Goal: Task Accomplishment & Management: Complete application form

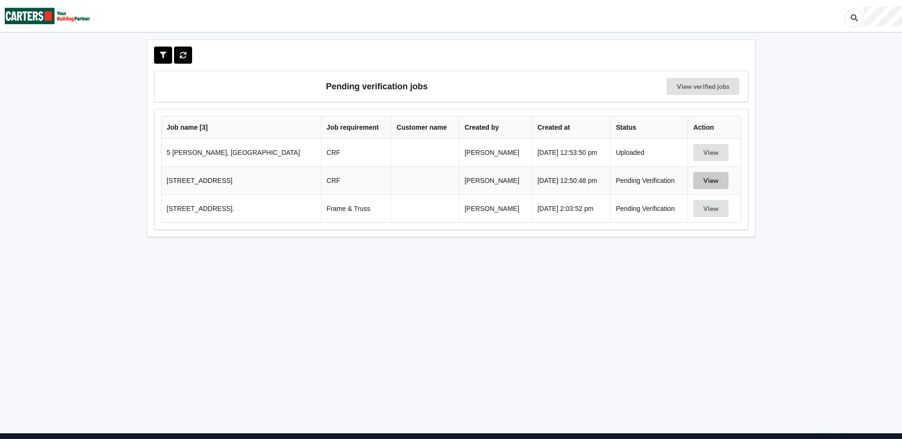
click at [712, 174] on button "View" at bounding box center [710, 180] width 35 height 17
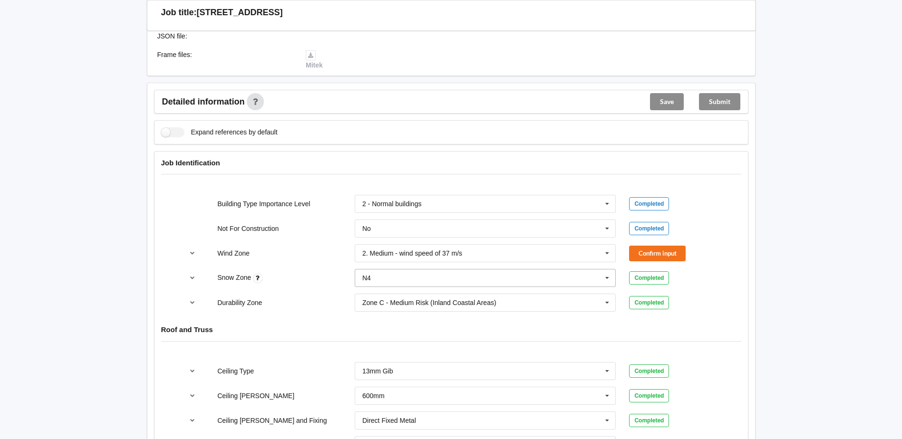
scroll to position [333, 0]
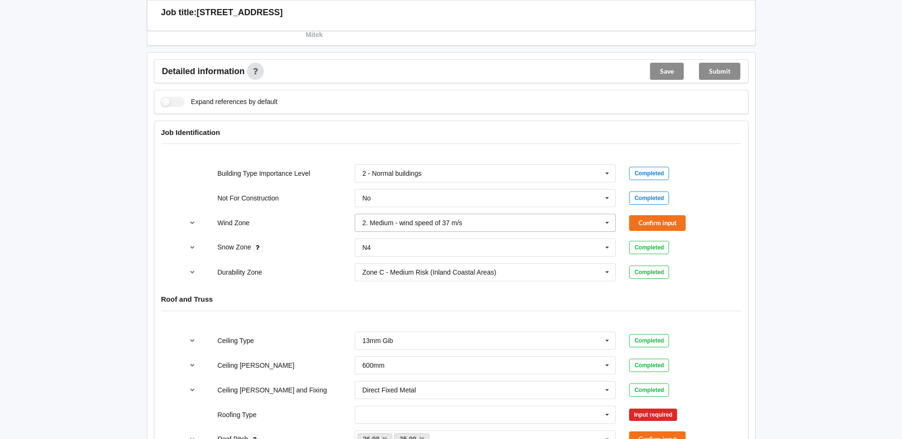
click at [587, 228] on input "text" at bounding box center [486, 222] width 261 height 17
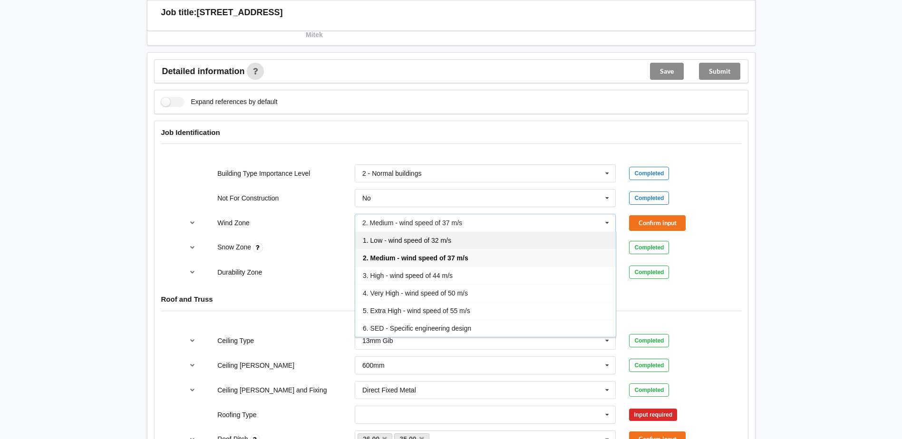
click at [434, 243] on span "1. Low - wind speed of 32 m/s" at bounding box center [407, 241] width 88 height 8
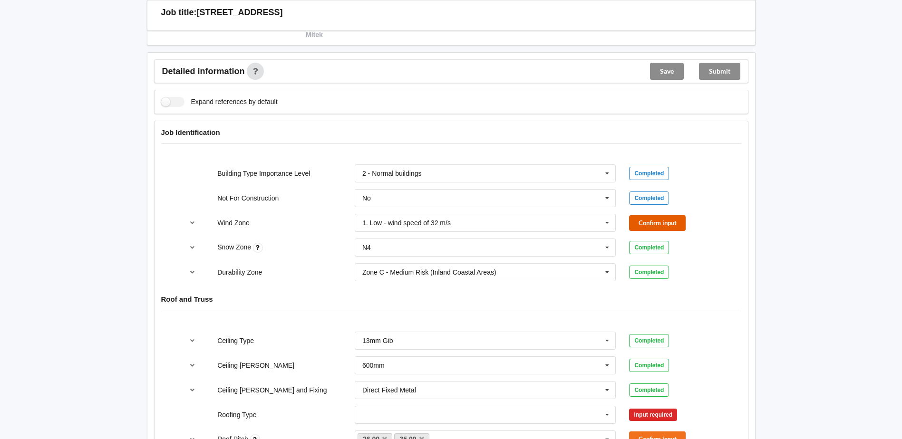
click at [665, 221] on button "Confirm input" at bounding box center [657, 223] width 57 height 16
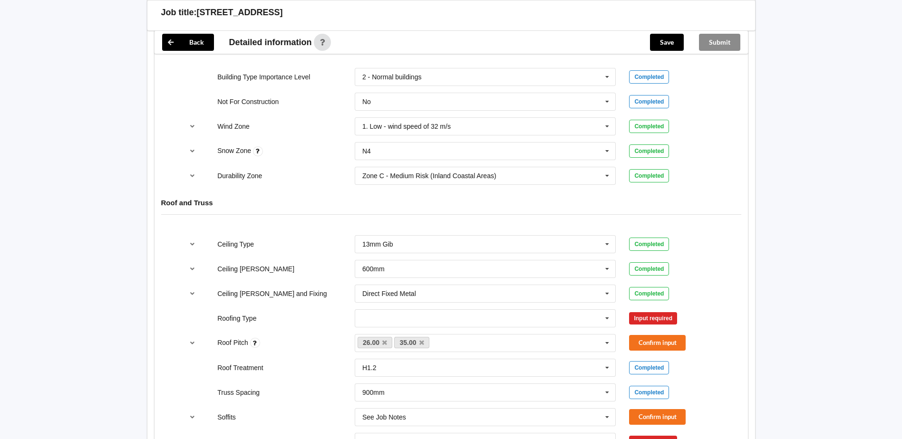
scroll to position [475, 0]
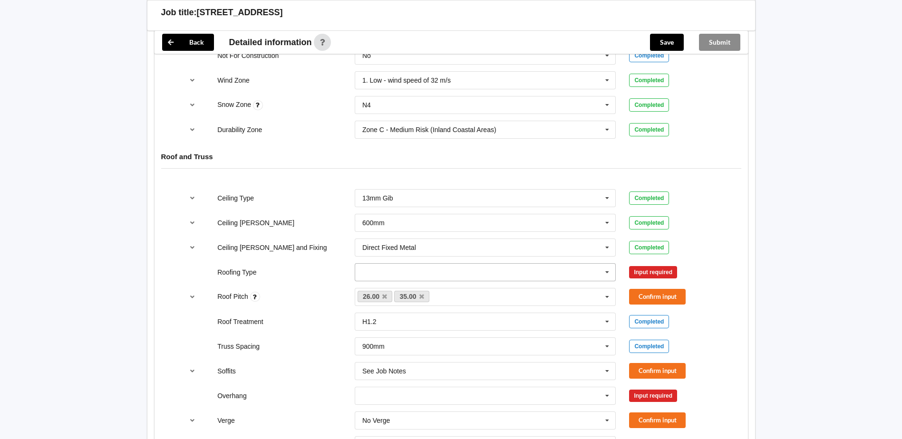
click at [575, 273] on input "text" at bounding box center [486, 272] width 261 height 17
click at [416, 289] on div "1. [GEOGRAPHIC_DATA]" at bounding box center [485, 290] width 261 height 18
click at [466, 297] on div "26.00 35.00 None" at bounding box center [485, 297] width 261 height 18
type input "46"
click at [448, 317] on div "Add 46" at bounding box center [485, 315] width 261 height 18
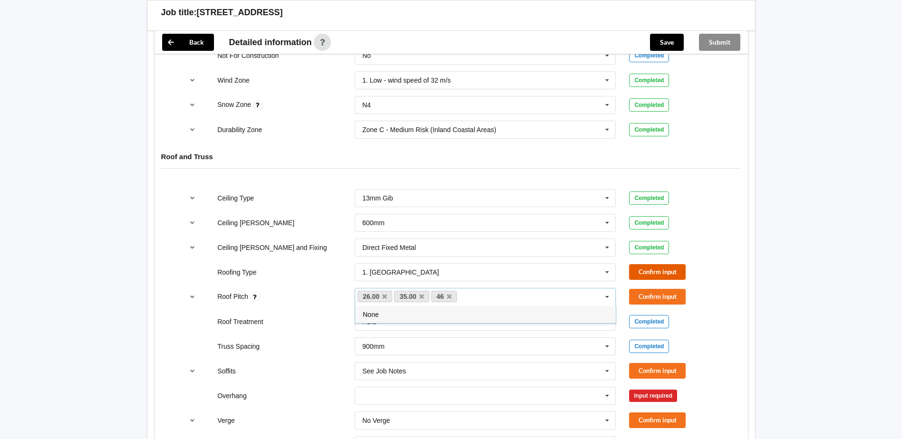
click at [665, 273] on button "Confirm input" at bounding box center [657, 272] width 57 height 16
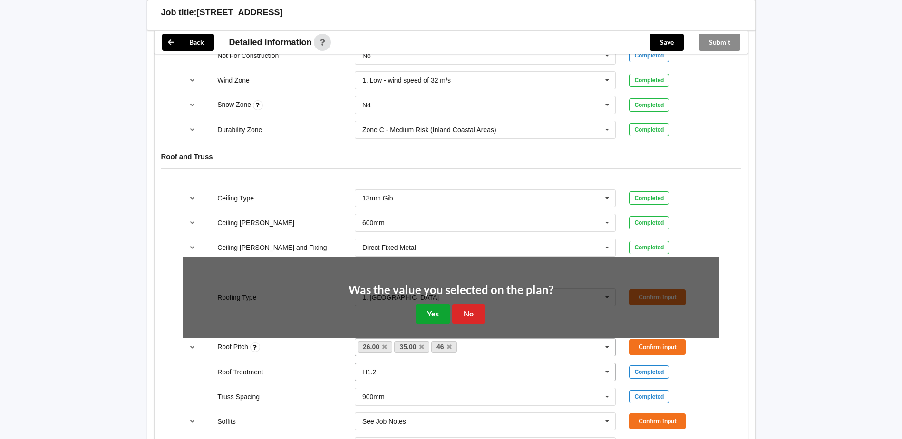
click at [425, 312] on button "Yes" at bounding box center [432, 313] width 35 height 19
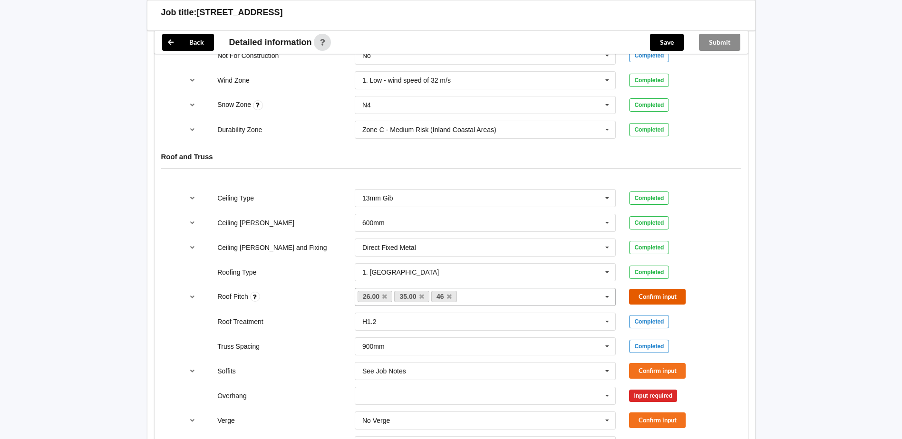
click at [648, 293] on button "Confirm input" at bounding box center [657, 297] width 57 height 16
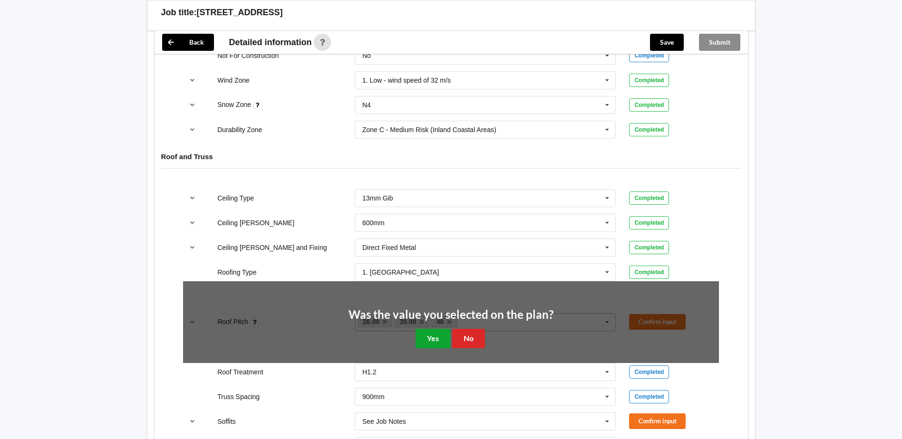
click at [435, 337] on button "Yes" at bounding box center [432, 338] width 35 height 19
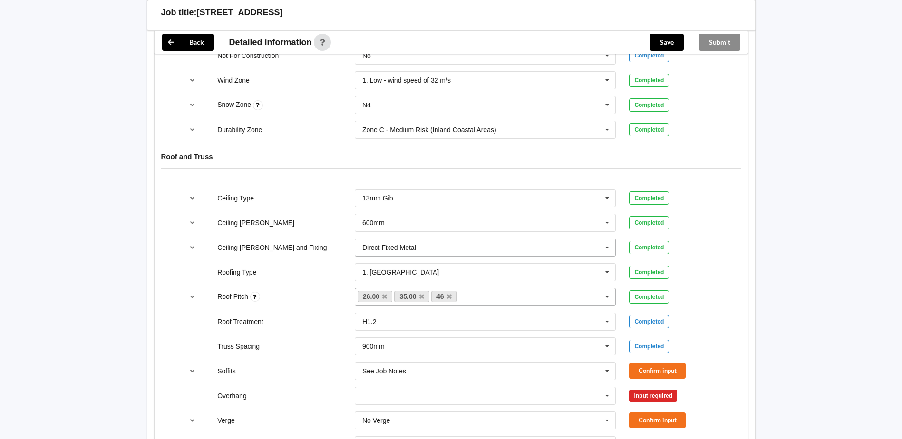
click at [467, 247] on input "text" at bounding box center [486, 247] width 261 height 17
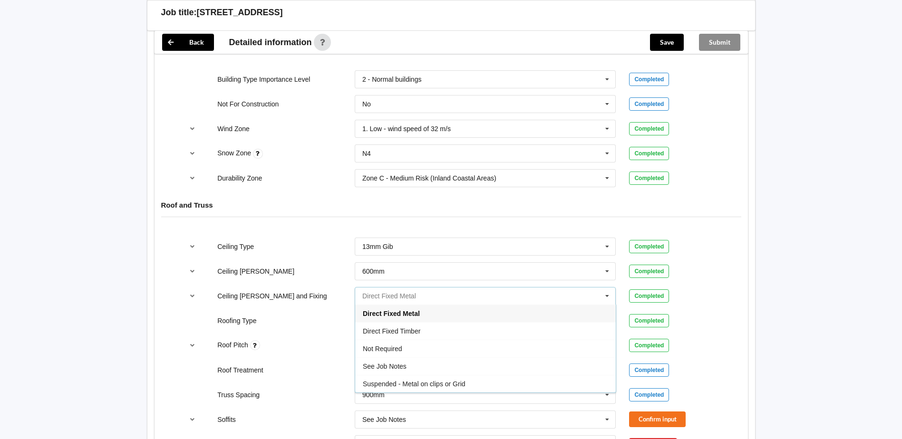
scroll to position [428, 0]
click at [438, 326] on div "Direct Fixed Timber" at bounding box center [485, 330] width 261 height 18
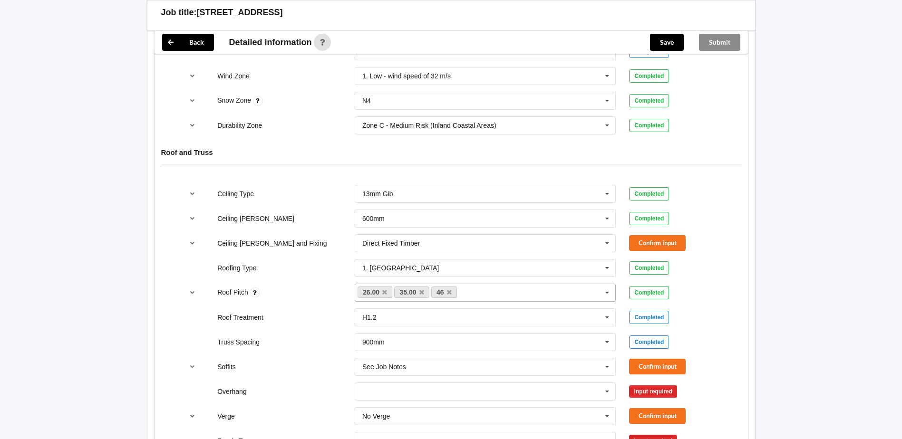
scroll to position [523, 0]
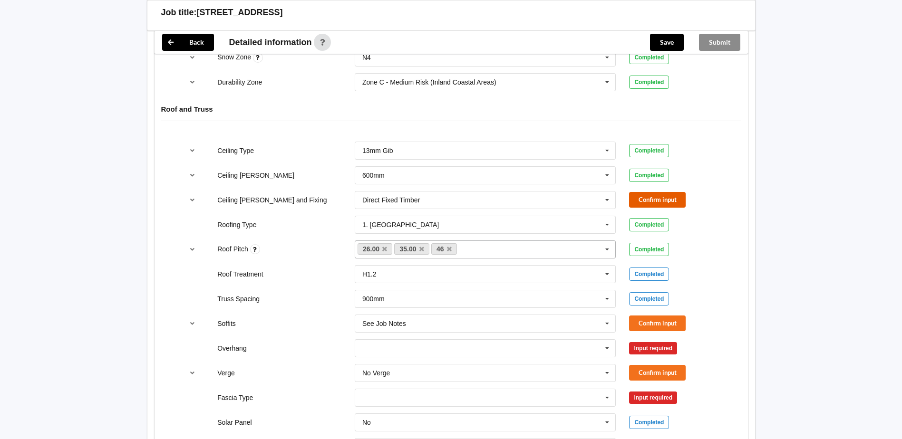
click at [674, 206] on button "Confirm input" at bounding box center [657, 200] width 57 height 16
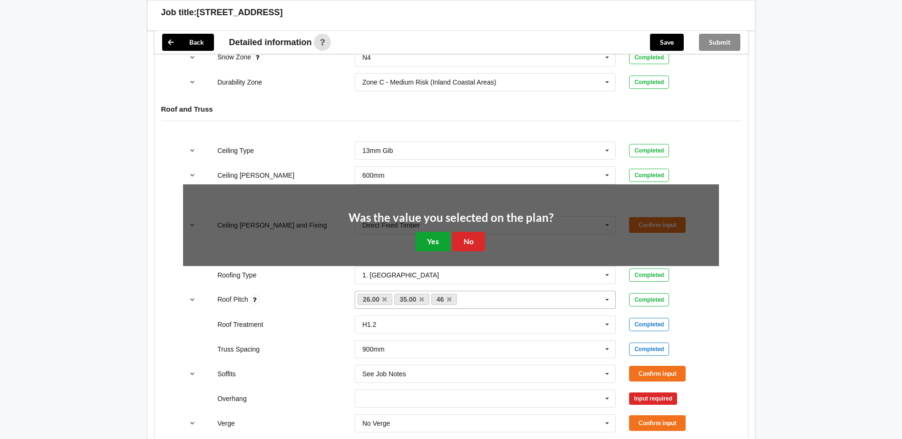
click at [441, 241] on button "Yes" at bounding box center [432, 241] width 35 height 19
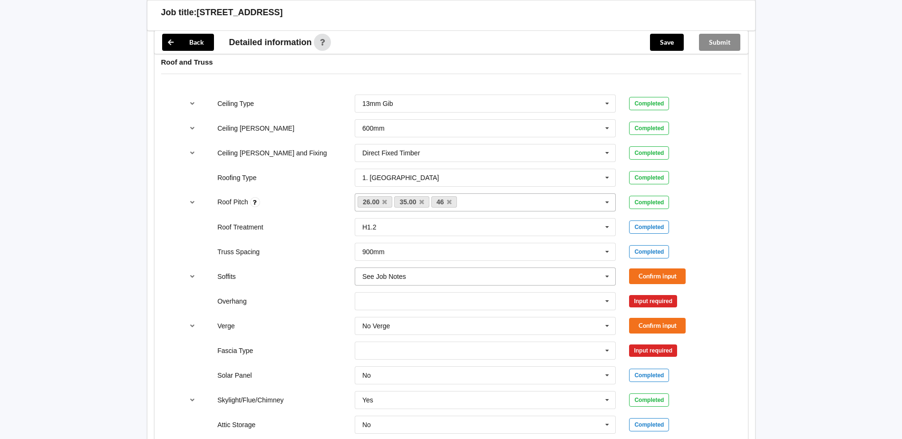
scroll to position [570, 0]
click at [638, 273] on button "Confirm input" at bounding box center [657, 276] width 57 height 16
click at [416, 305] on input "text" at bounding box center [486, 300] width 261 height 17
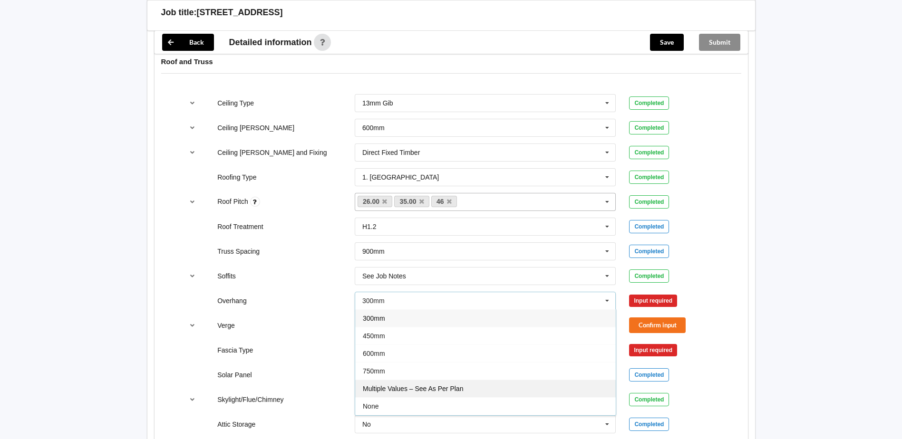
click at [410, 388] on span "Multiple Values – See As Per Plan" at bounding box center [413, 389] width 100 height 8
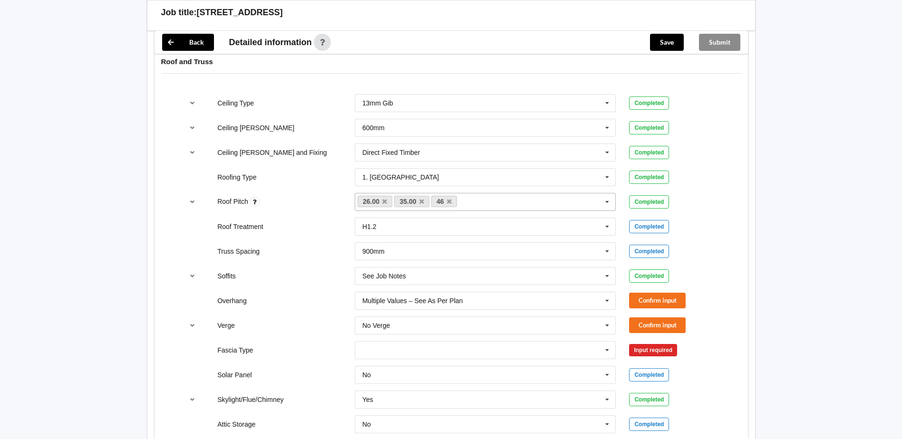
scroll to position [618, 0]
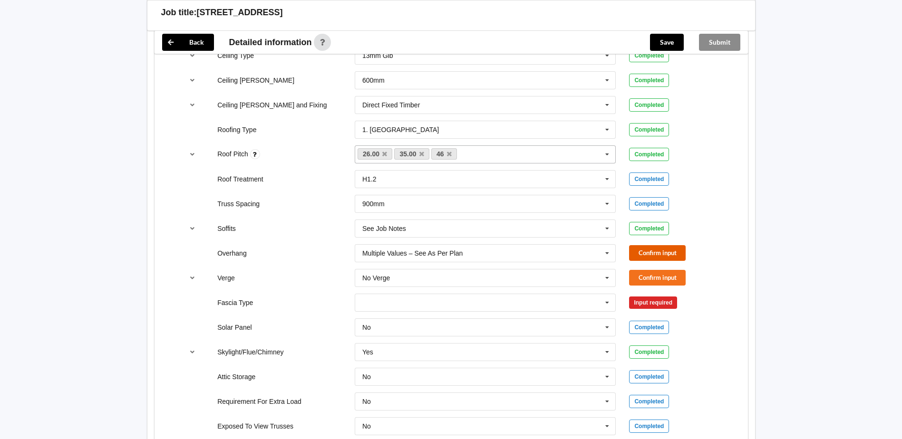
click at [653, 256] on button "Confirm input" at bounding box center [657, 253] width 57 height 16
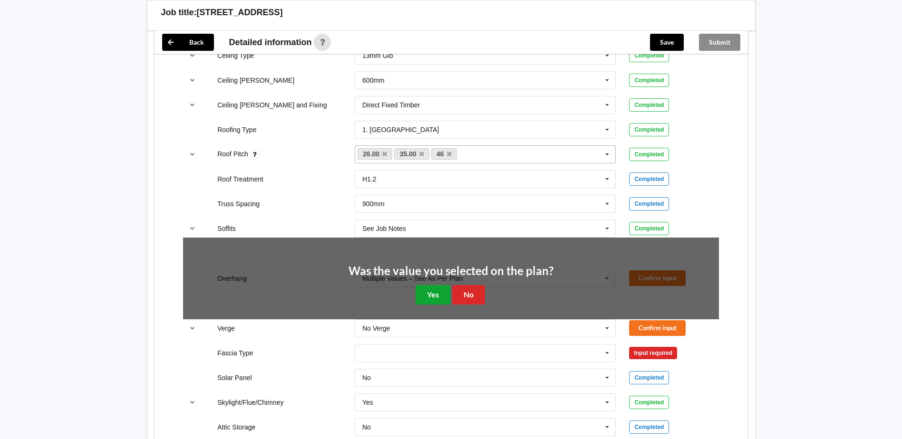
click at [426, 295] on button "Yes" at bounding box center [432, 294] width 35 height 19
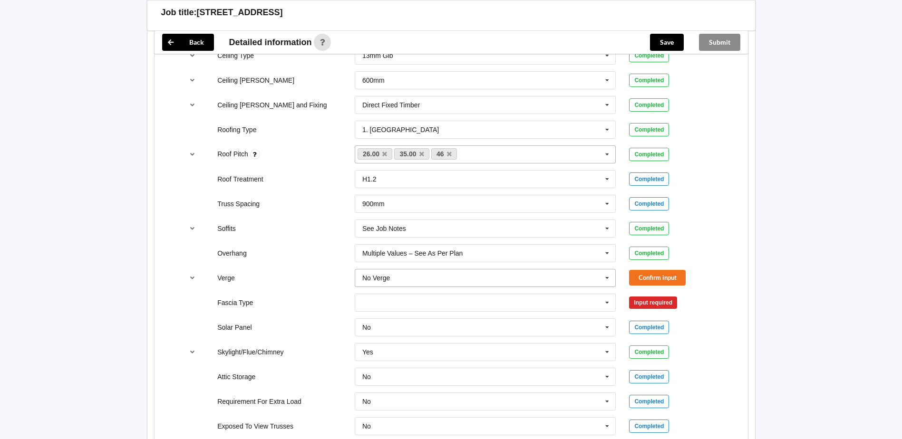
click at [425, 274] on input "text" at bounding box center [486, 278] width 261 height 17
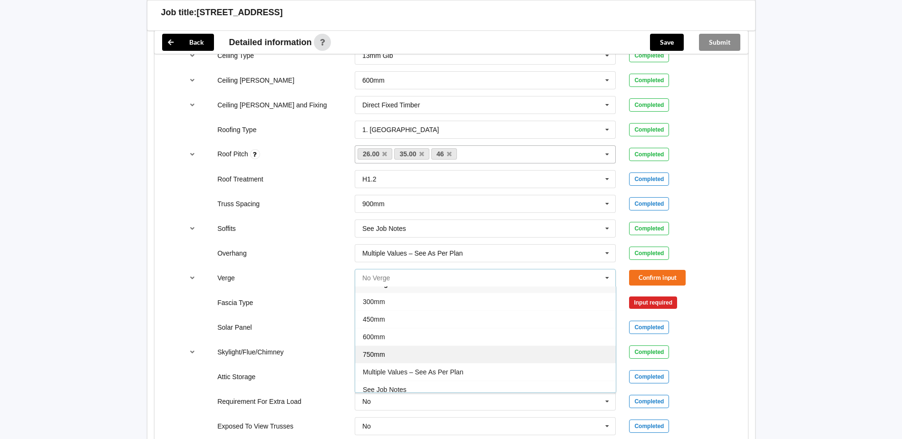
scroll to position [17, 0]
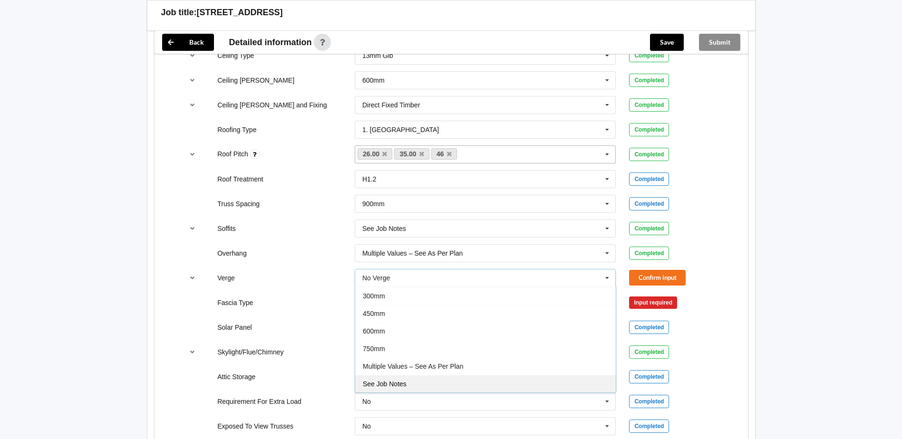
click at [428, 379] on div "See Job Notes" at bounding box center [485, 384] width 261 height 18
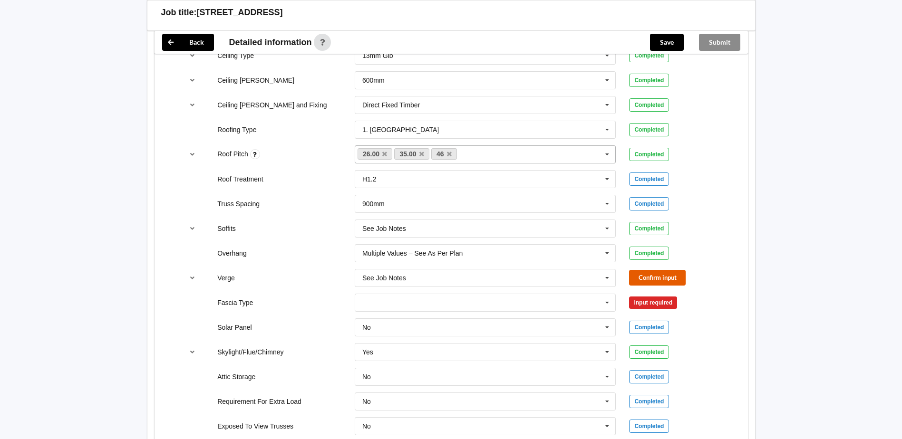
click at [652, 279] on button "Confirm input" at bounding box center [657, 278] width 57 height 16
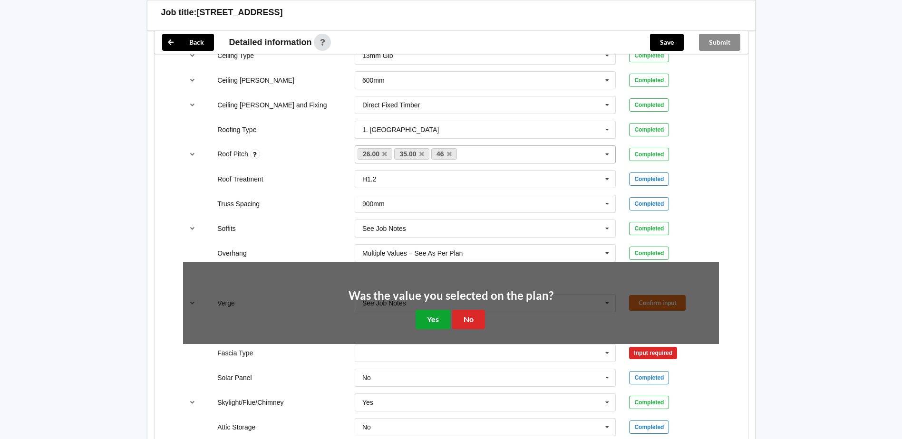
click at [419, 324] on button "Yes" at bounding box center [432, 319] width 35 height 19
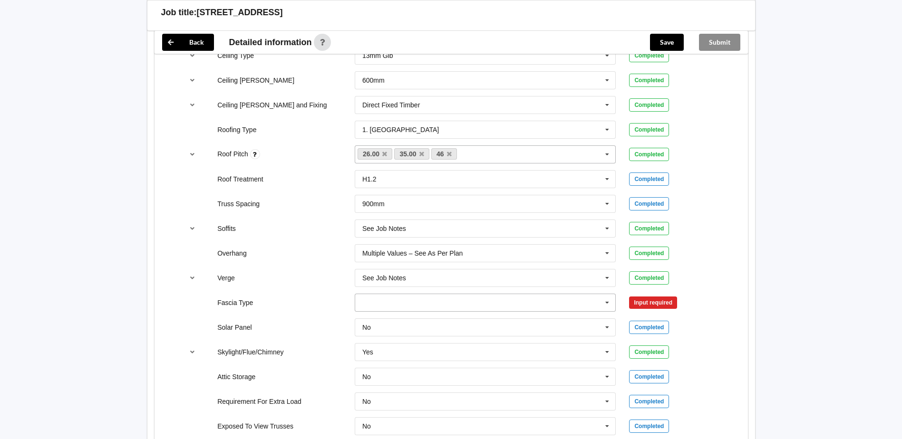
click at [438, 309] on input "text" at bounding box center [486, 302] width 261 height 17
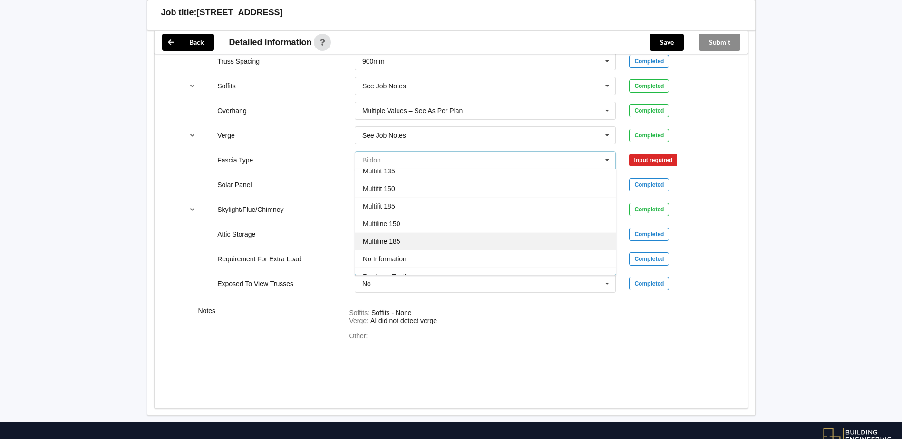
scroll to position [316, 0]
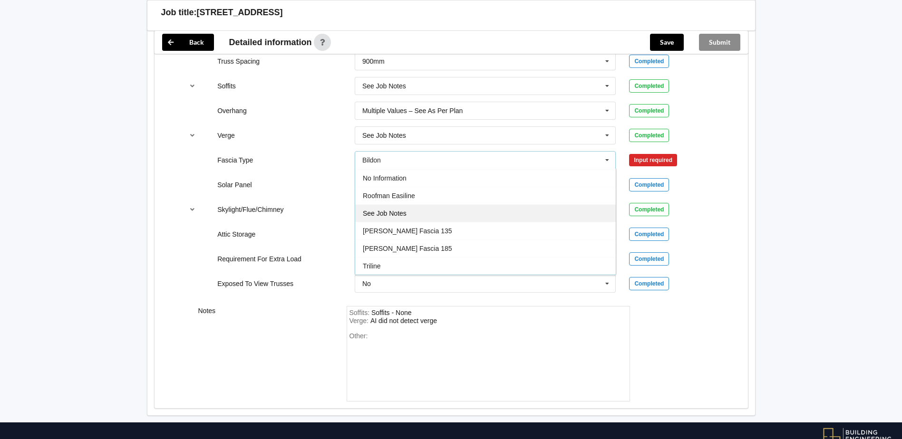
click at [434, 215] on div "See Job Notes" at bounding box center [485, 213] width 261 height 18
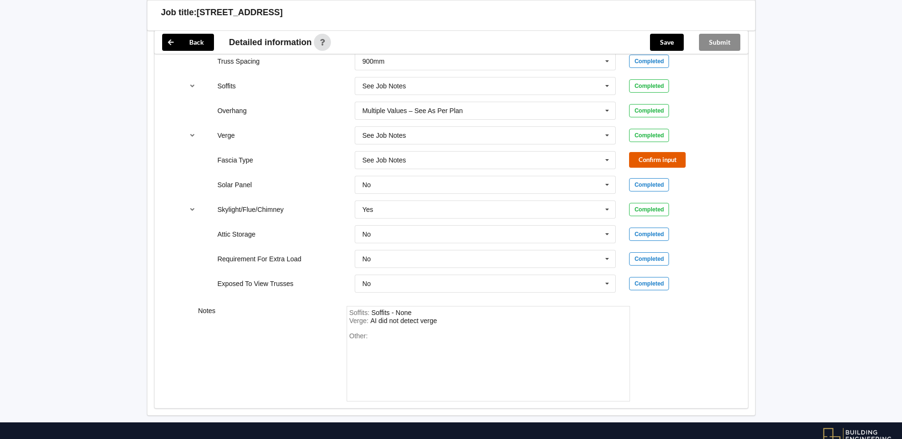
click at [666, 155] on button "Confirm input" at bounding box center [657, 160] width 57 height 16
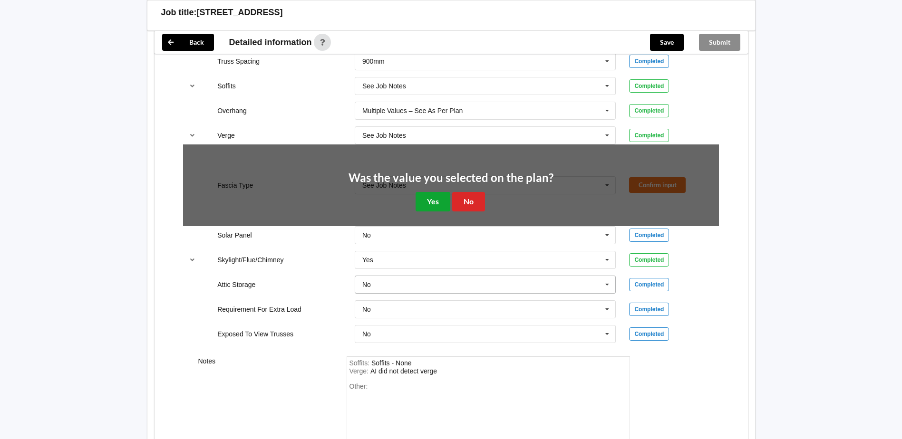
drag, startPoint x: 439, startPoint y: 193, endPoint x: 456, endPoint y: 225, distance: 36.8
click at [439, 193] on button "Yes" at bounding box center [432, 201] width 35 height 19
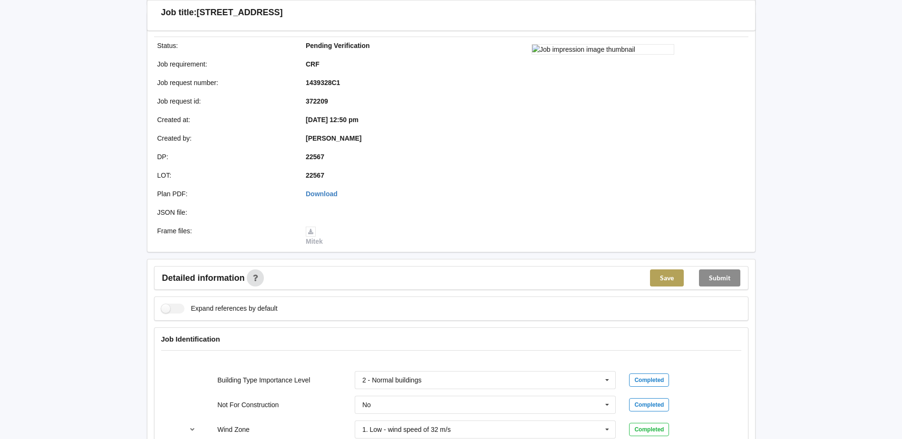
click at [667, 271] on button "Save" at bounding box center [667, 278] width 34 height 17
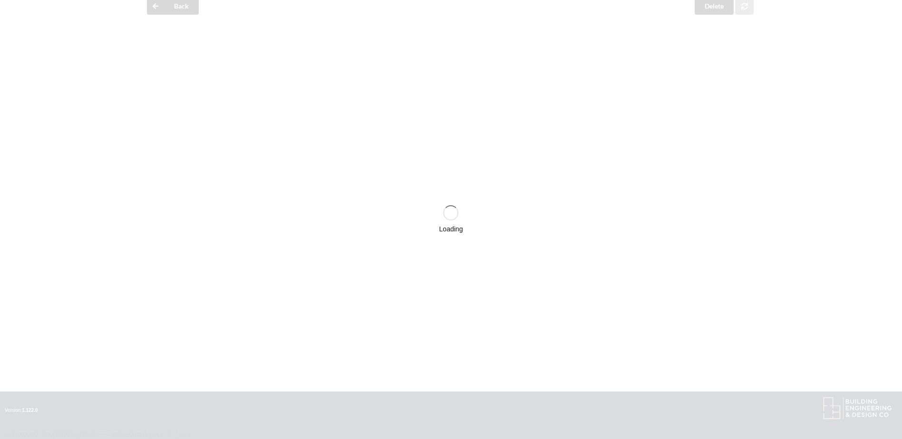
scroll to position [126, 0]
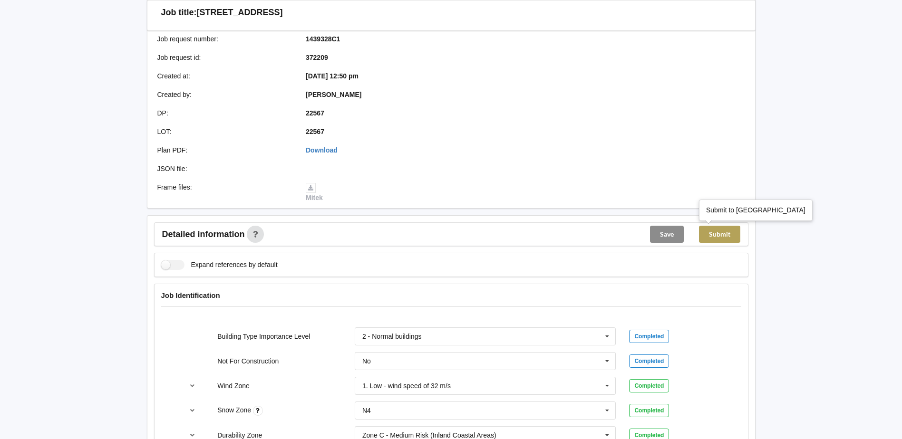
click at [714, 241] on button "Submit" at bounding box center [719, 234] width 41 height 17
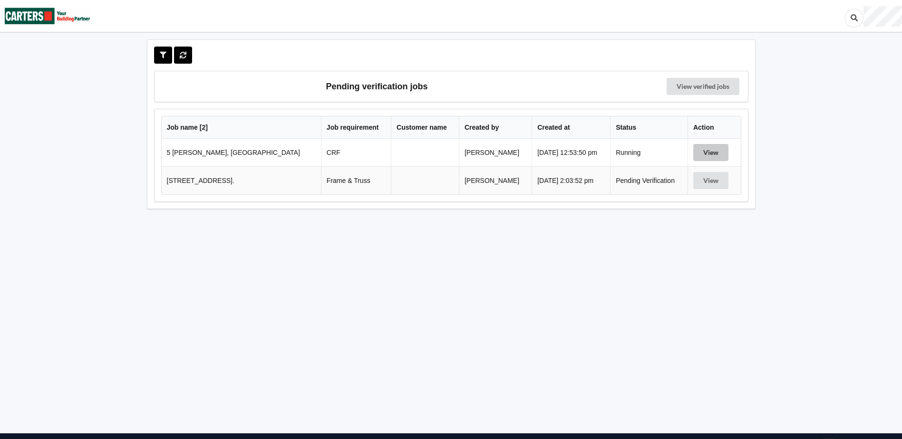
click at [704, 149] on button "View" at bounding box center [710, 152] width 35 height 17
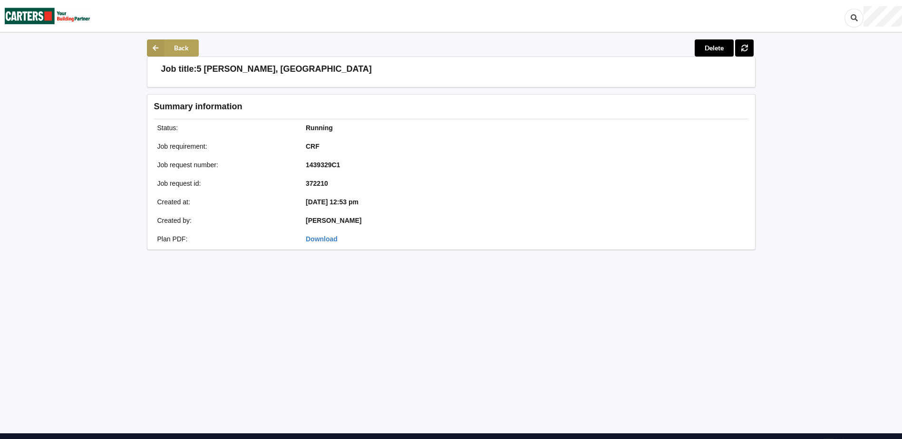
click at [164, 48] on button "Back" at bounding box center [173, 47] width 52 height 17
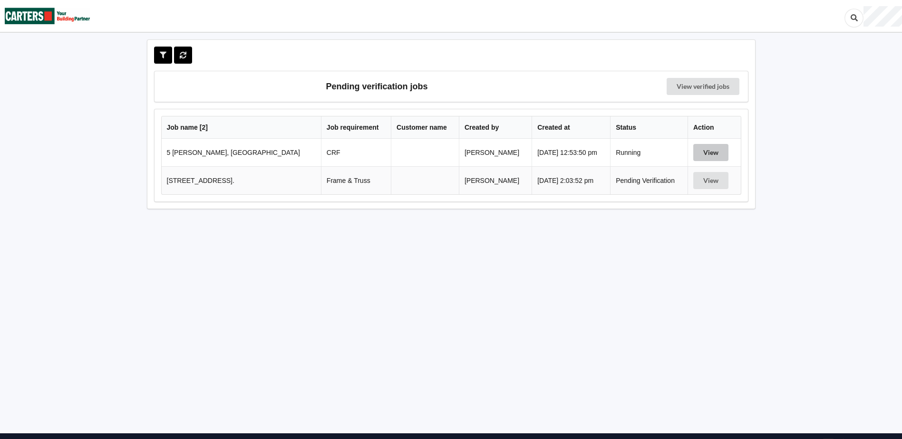
click at [711, 155] on button "View" at bounding box center [710, 152] width 35 height 17
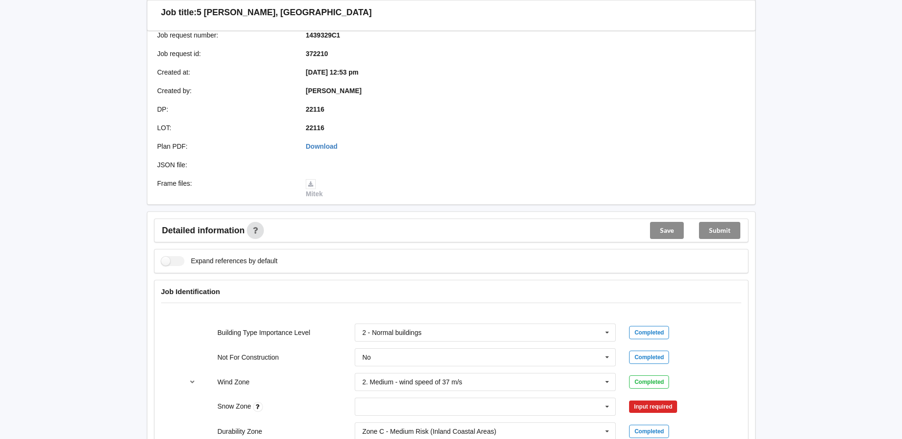
scroll to position [269, 0]
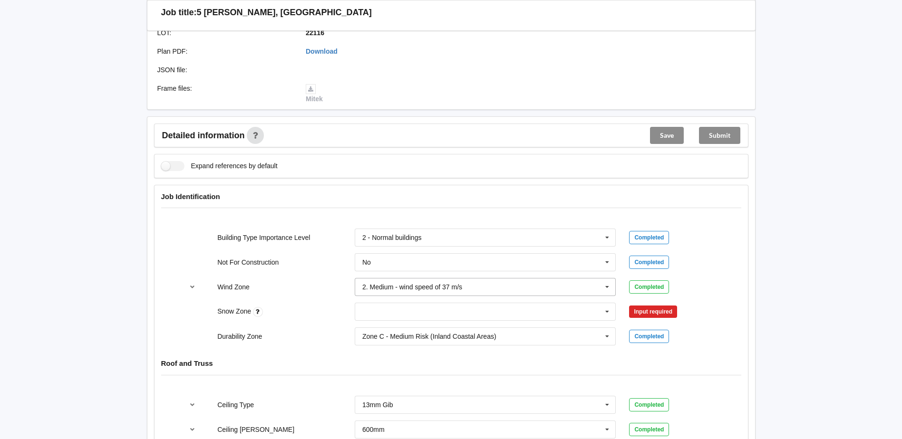
click at [556, 290] on input "text" at bounding box center [486, 287] width 261 height 17
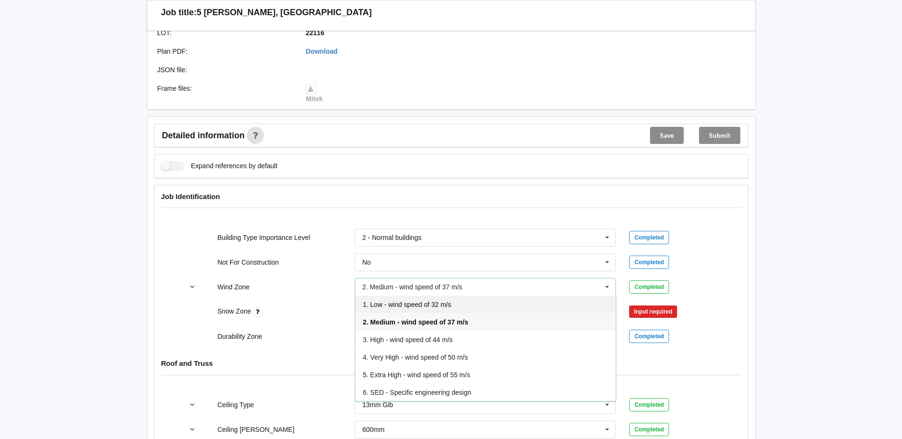
click at [412, 307] on span "1. Low - wind speed of 32 m/s" at bounding box center [407, 305] width 88 height 8
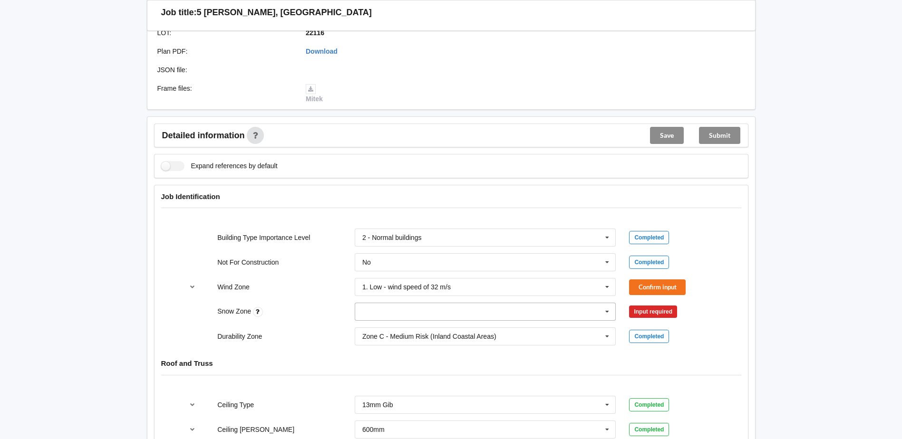
click at [387, 314] on input "text" at bounding box center [486, 311] width 261 height 17
click at [385, 396] on div "N4" at bounding box center [485, 400] width 261 height 18
click at [655, 289] on button "Confirm input" at bounding box center [657, 288] width 57 height 16
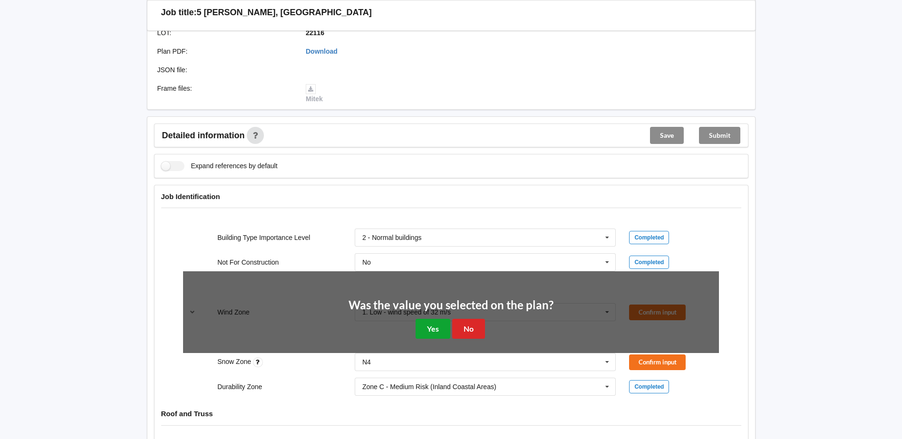
click at [436, 332] on button "Yes" at bounding box center [432, 328] width 35 height 19
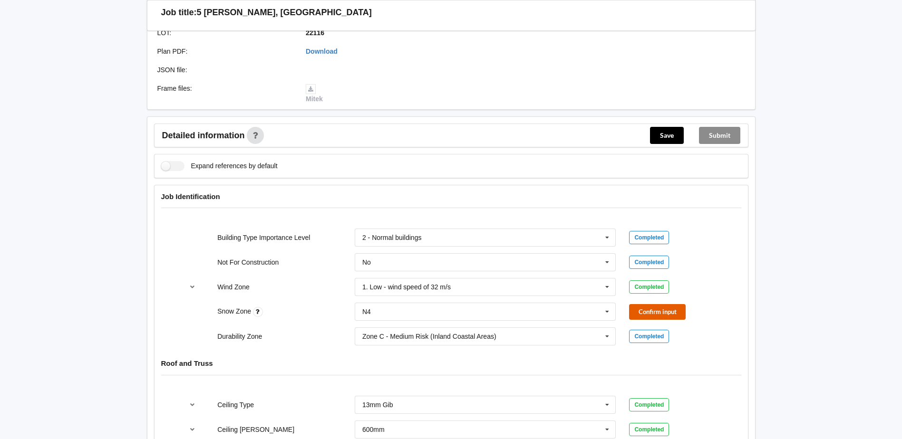
click at [676, 307] on button "Confirm input" at bounding box center [657, 312] width 57 height 16
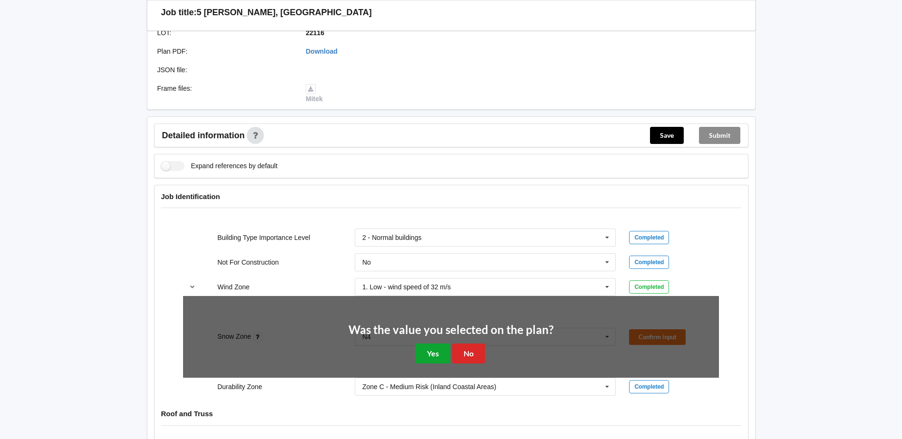
click at [436, 348] on button "Yes" at bounding box center [432, 353] width 35 height 19
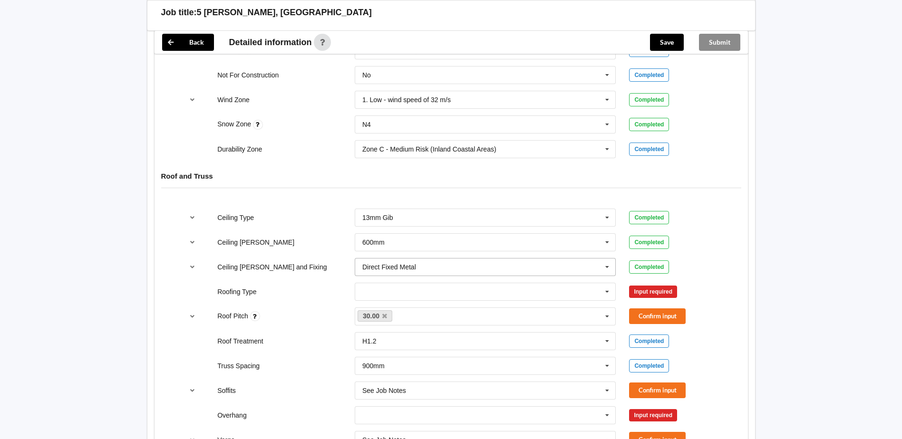
scroll to position [459, 0]
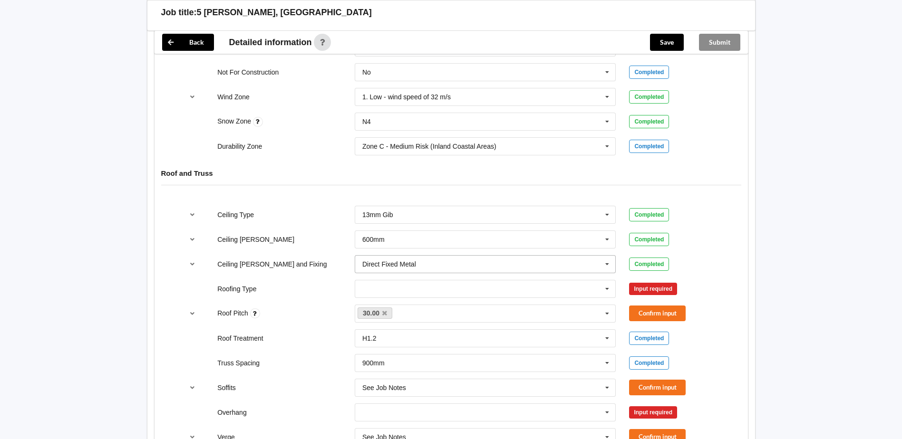
click at [424, 267] on input "text" at bounding box center [486, 264] width 261 height 17
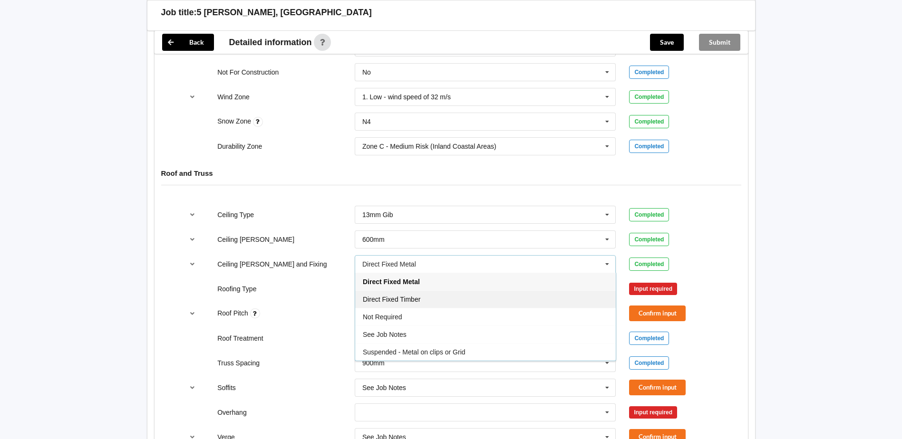
click at [433, 297] on div "Direct Fixed Timber" at bounding box center [485, 299] width 261 height 18
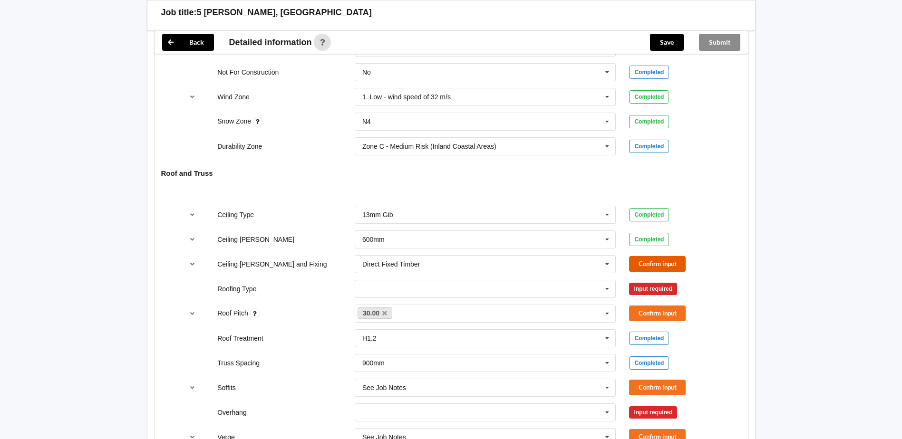
click at [654, 267] on button "Confirm input" at bounding box center [657, 264] width 57 height 16
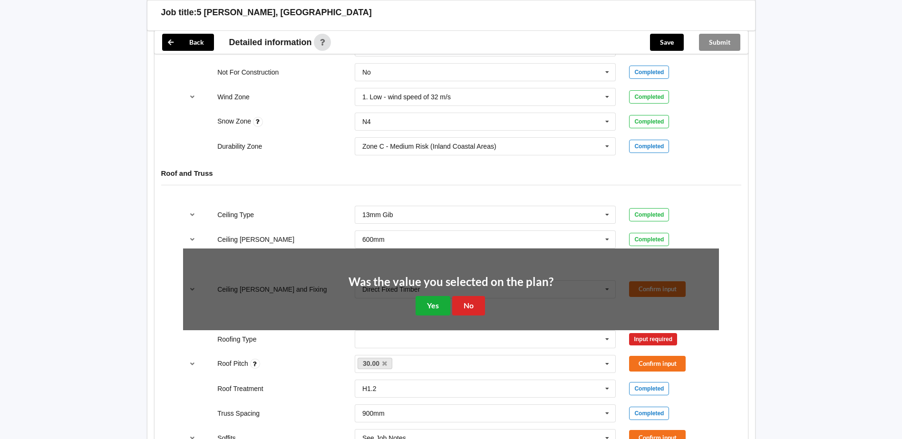
click at [416, 304] on div "Was the value you selected on the plan? Yes No" at bounding box center [450, 295] width 205 height 39
click at [431, 306] on button "Yes" at bounding box center [432, 305] width 35 height 19
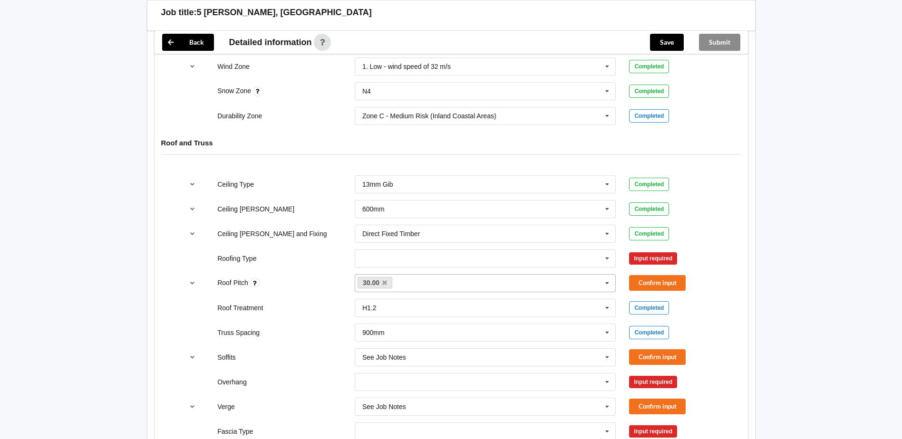
scroll to position [506, 0]
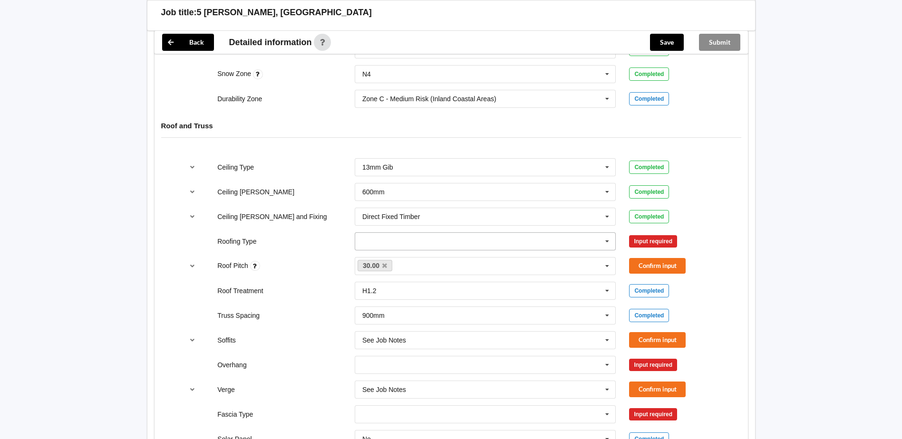
click at [436, 247] on input "text" at bounding box center [486, 241] width 261 height 17
click at [419, 259] on div "1. [GEOGRAPHIC_DATA]" at bounding box center [485, 259] width 261 height 18
click at [408, 272] on div "30.00 None" at bounding box center [485, 266] width 261 height 18
type input "45"
click at [440, 265] on div "30.00 45 45 Add 45" at bounding box center [485, 266] width 261 height 18
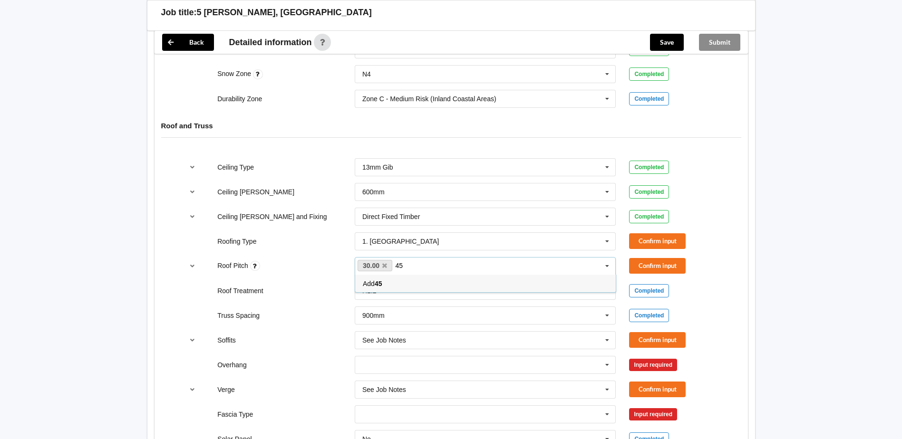
click at [433, 281] on div "Add 45" at bounding box center [485, 284] width 261 height 18
type input "51"
click at [434, 278] on div "Add 51" at bounding box center [485, 284] width 261 height 18
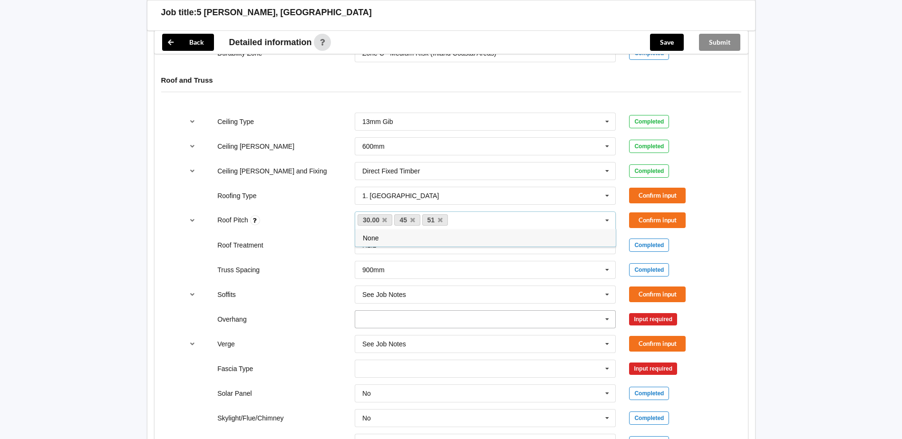
scroll to position [601, 0]
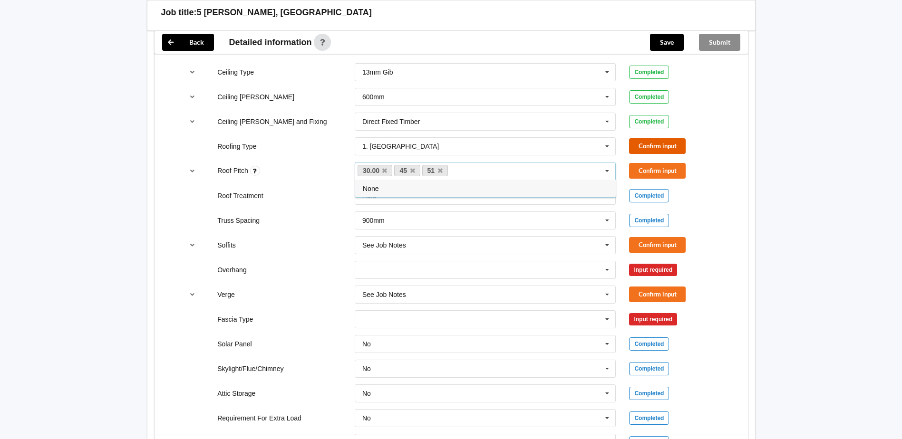
click at [677, 144] on button "Confirm input" at bounding box center [657, 146] width 57 height 16
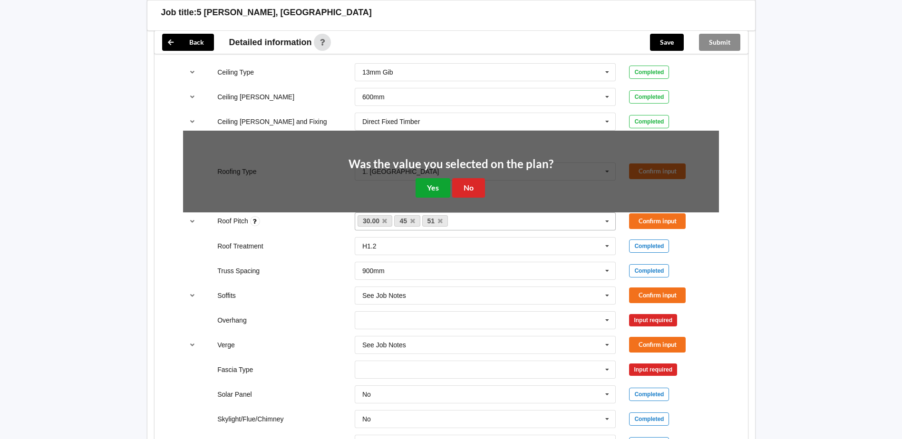
click at [434, 185] on button "Yes" at bounding box center [432, 187] width 35 height 19
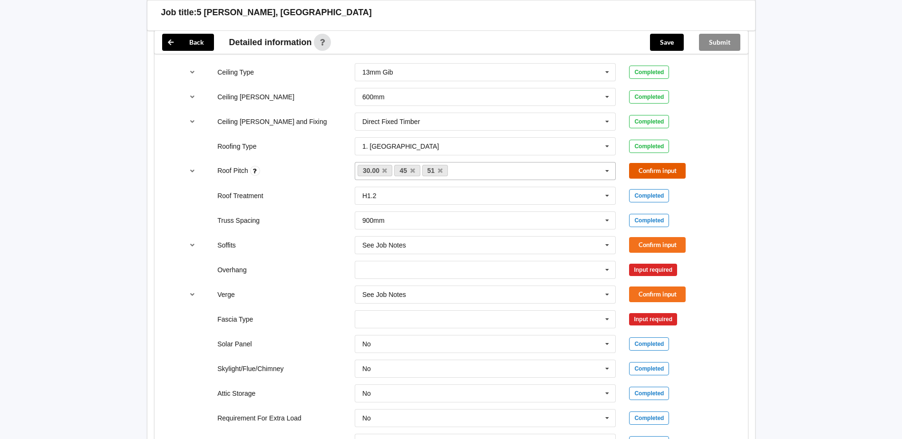
click at [659, 174] on button "Confirm input" at bounding box center [657, 171] width 57 height 16
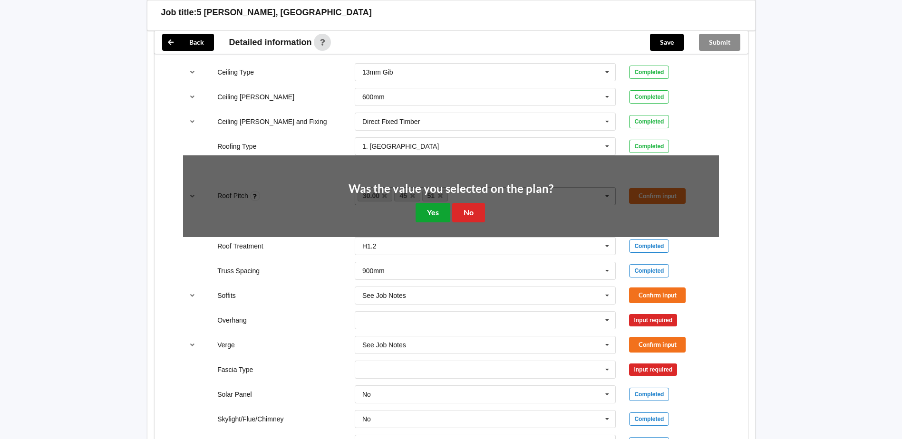
click at [430, 219] on button "Yes" at bounding box center [432, 212] width 35 height 19
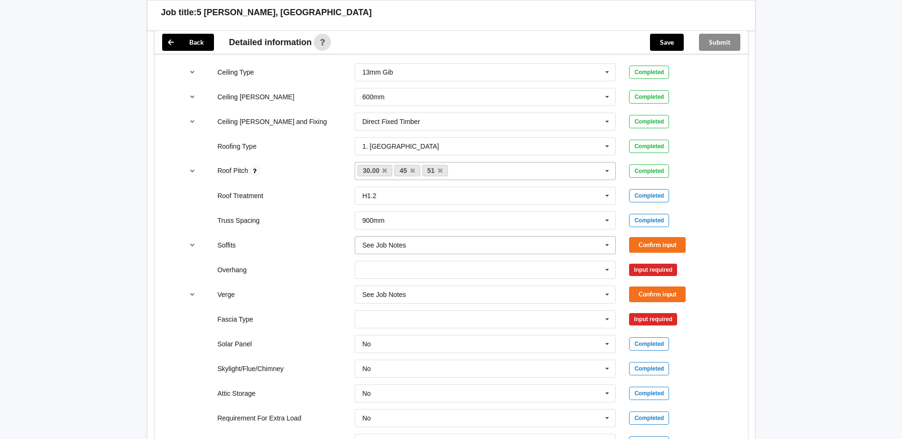
click at [496, 248] on input "text" at bounding box center [486, 245] width 261 height 17
click at [656, 249] on button "Confirm input" at bounding box center [657, 245] width 57 height 16
drag, startPoint x: 656, startPoint y: 249, endPoint x: 540, endPoint y: 275, distance: 118.8
click at [540, 275] on input "text" at bounding box center [486, 269] width 261 height 17
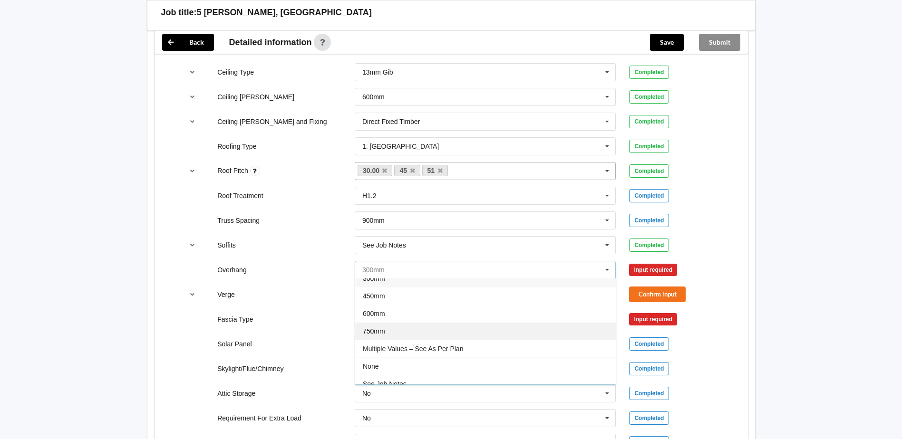
scroll to position [17, 0]
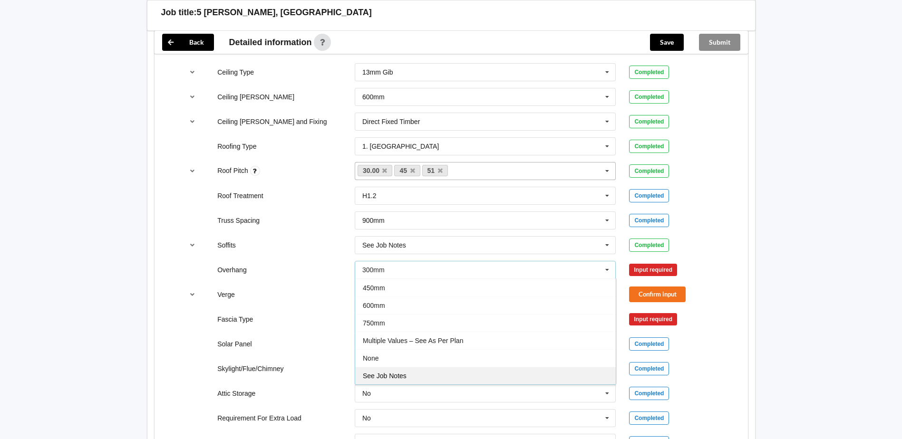
click at [426, 373] on div "See Job Notes" at bounding box center [485, 376] width 261 height 18
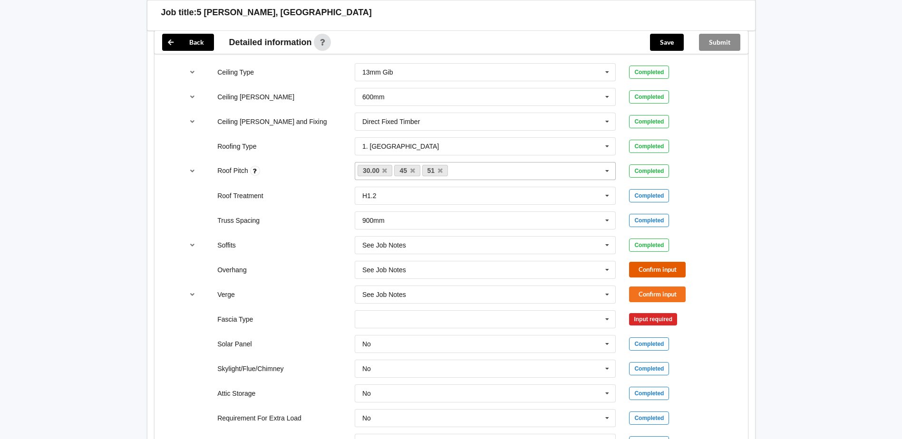
click at [657, 270] on button "Confirm input" at bounding box center [657, 270] width 57 height 16
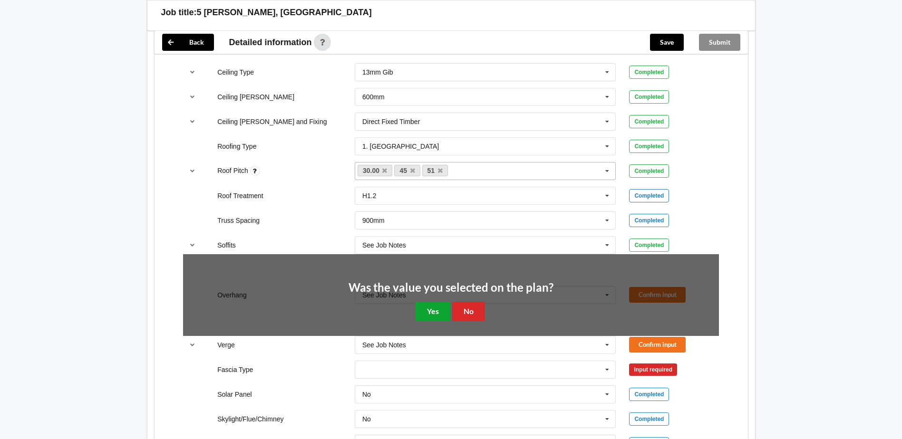
click at [428, 315] on button "Yes" at bounding box center [432, 311] width 35 height 19
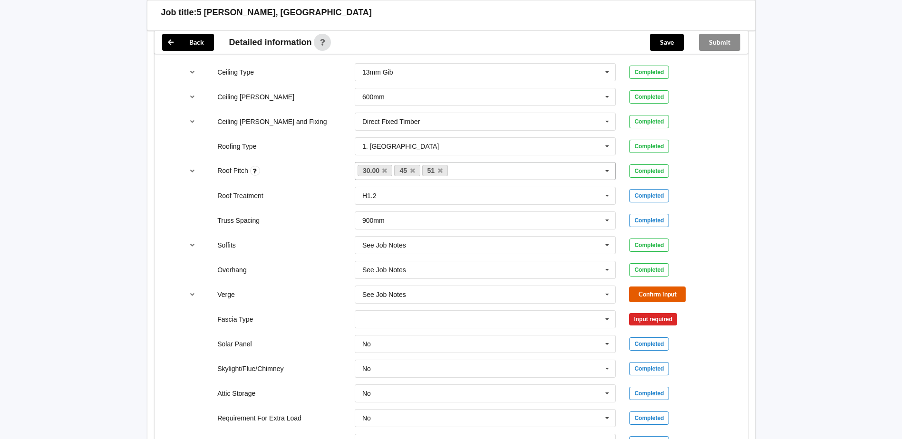
click at [648, 294] on button "Confirm input" at bounding box center [657, 295] width 57 height 16
click at [406, 318] on input "text" at bounding box center [486, 319] width 261 height 17
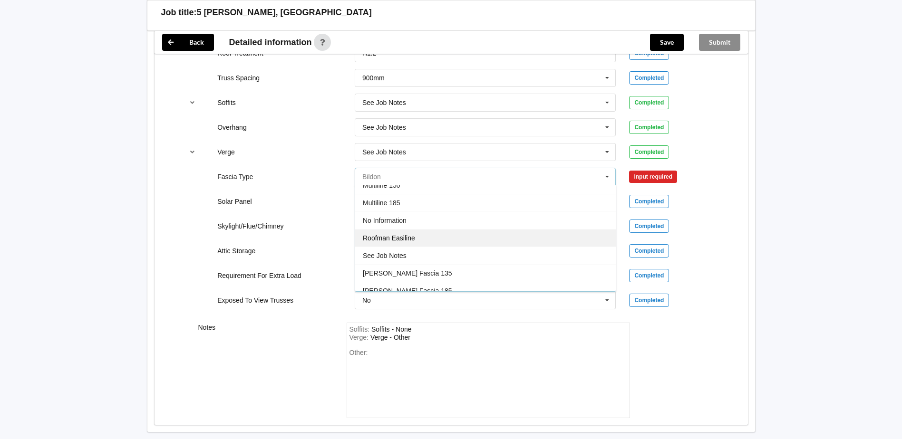
scroll to position [269, 0]
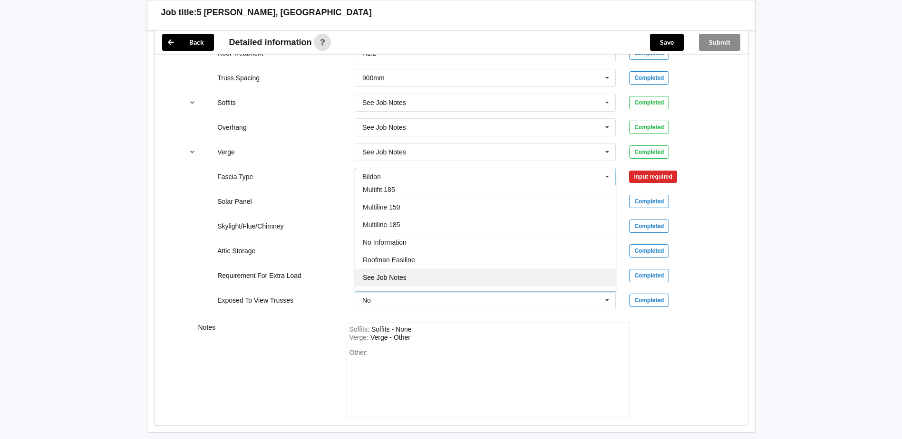
click at [416, 277] on div "See Job Notes" at bounding box center [485, 278] width 261 height 18
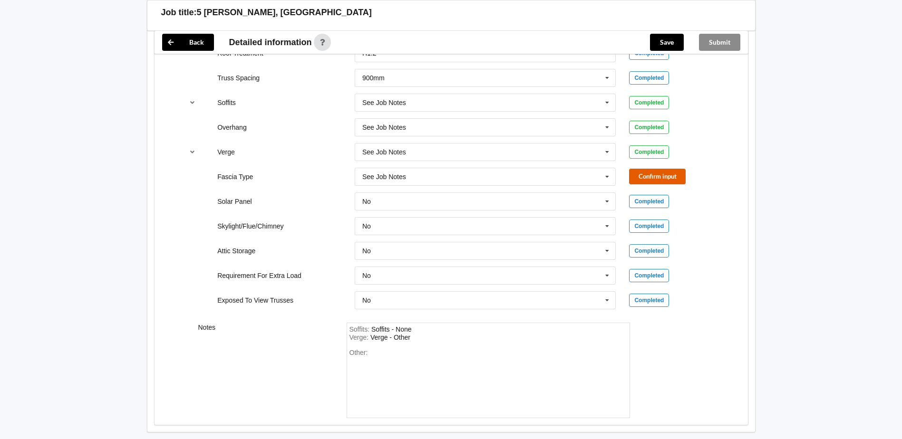
click at [667, 177] on button "Confirm input" at bounding box center [657, 177] width 57 height 16
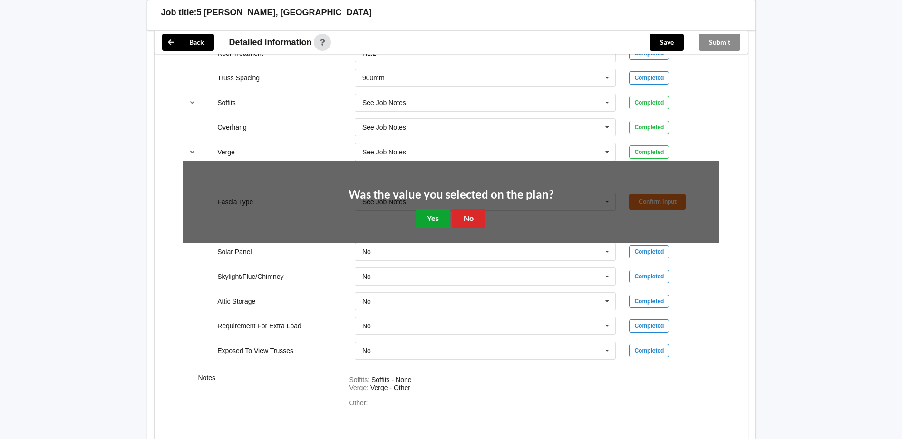
click at [439, 221] on button "Yes" at bounding box center [432, 218] width 35 height 19
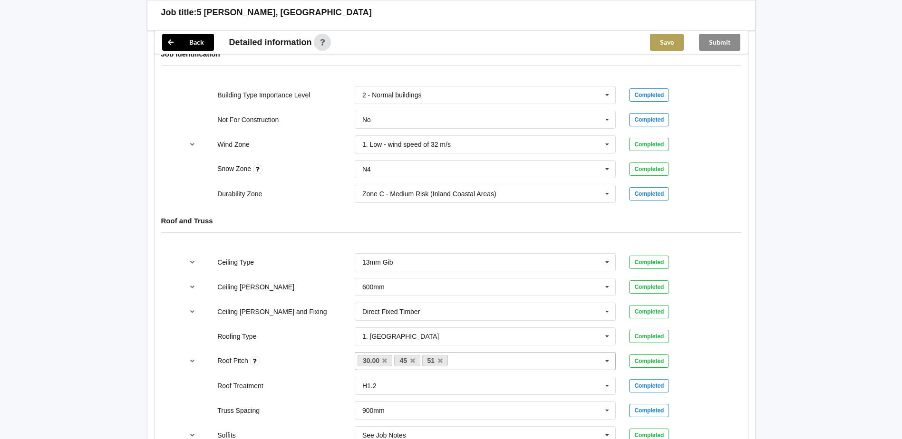
click at [665, 46] on button "Save" at bounding box center [667, 42] width 34 height 17
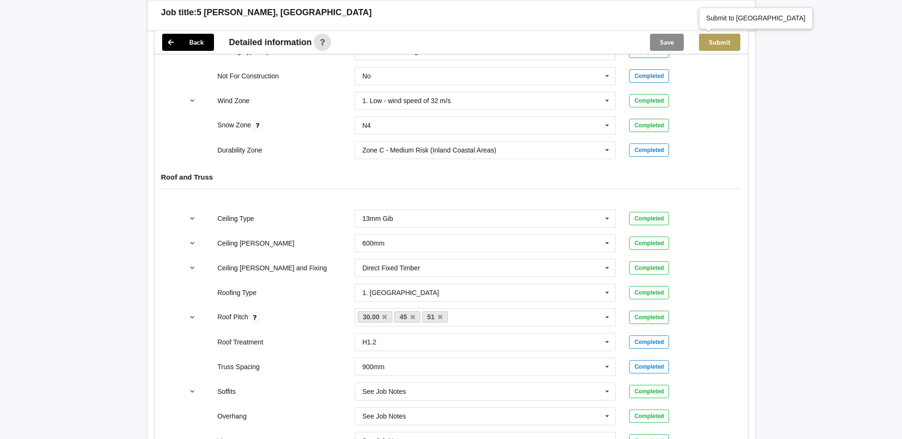
click at [718, 45] on button "Submit" at bounding box center [719, 42] width 41 height 17
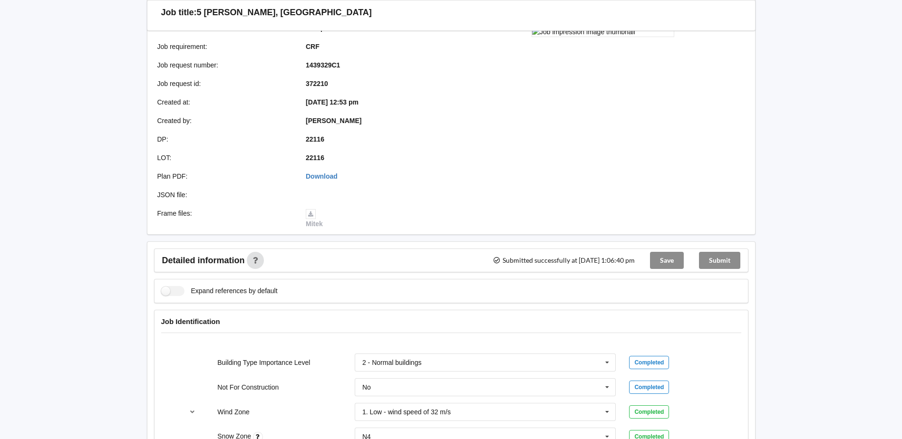
scroll to position [0, 0]
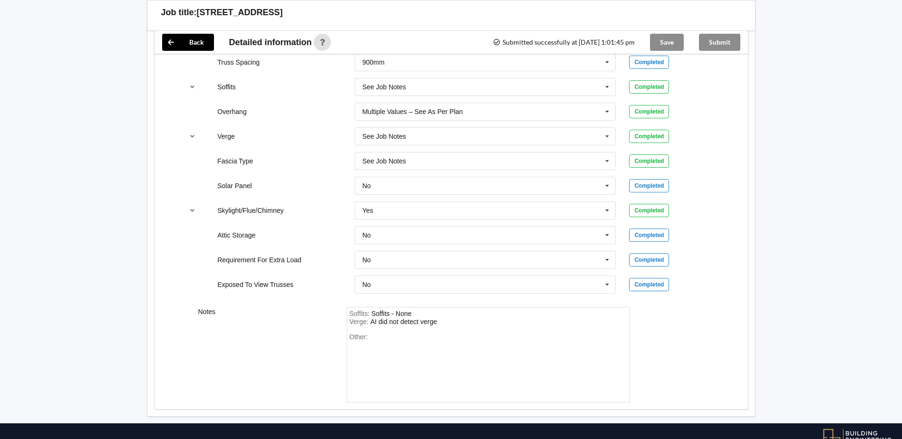
scroll to position [700, 0]
